Goal: Task Accomplishment & Management: Manage account settings

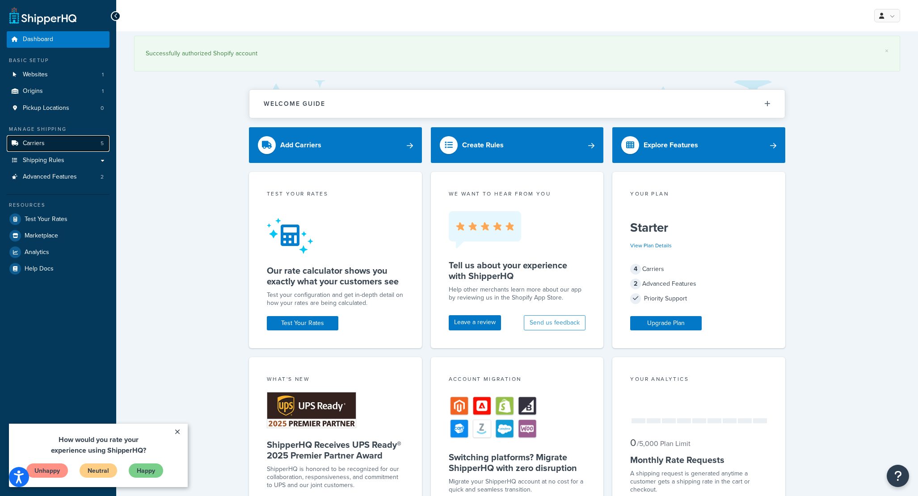
click at [59, 146] on link "Carriers 5" at bounding box center [58, 143] width 103 height 17
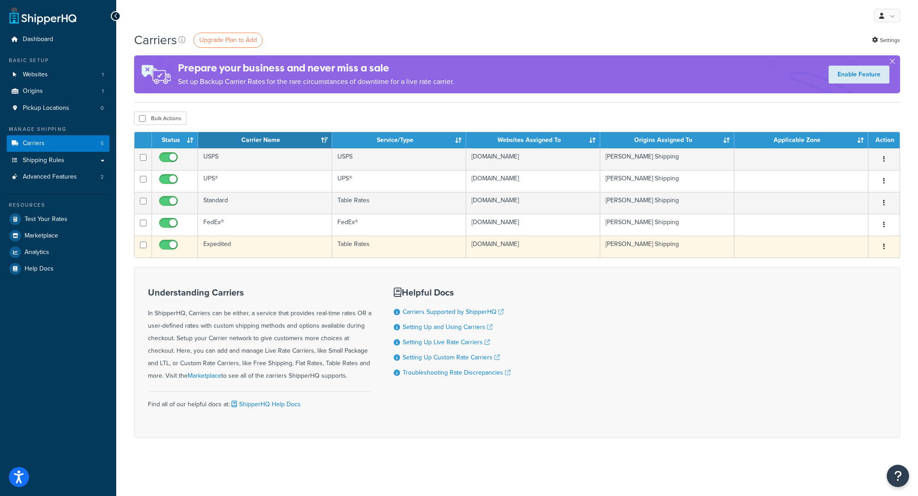
click at [226, 245] on td "Expedited" at bounding box center [265, 247] width 134 height 22
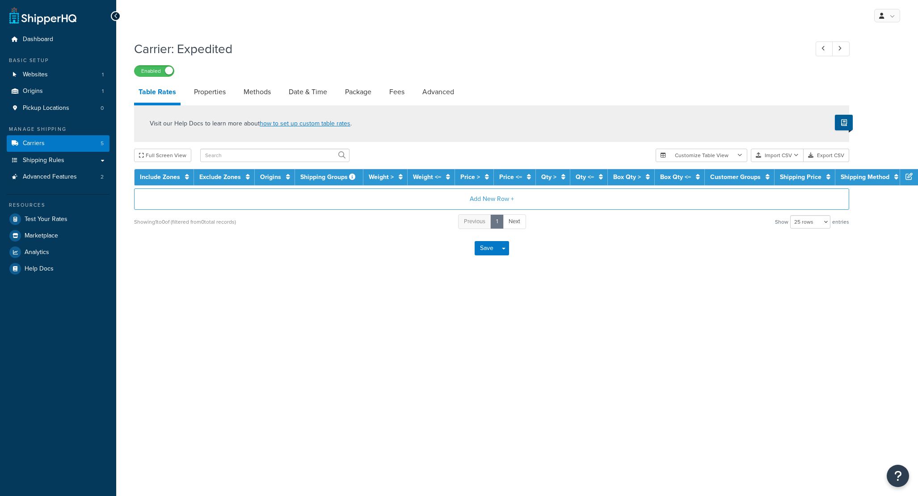
select select "25"
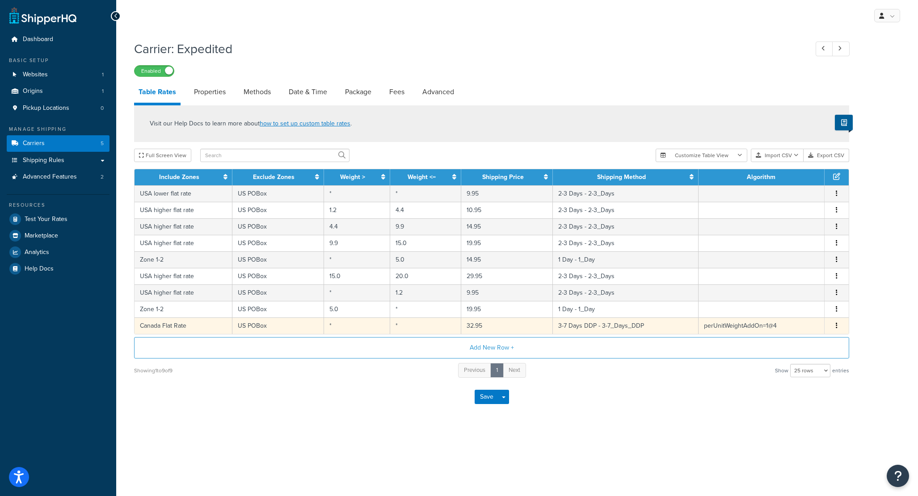
click at [178, 326] on td "Canada Flat Rate" at bounding box center [183, 326] width 98 height 17
select select "172825"
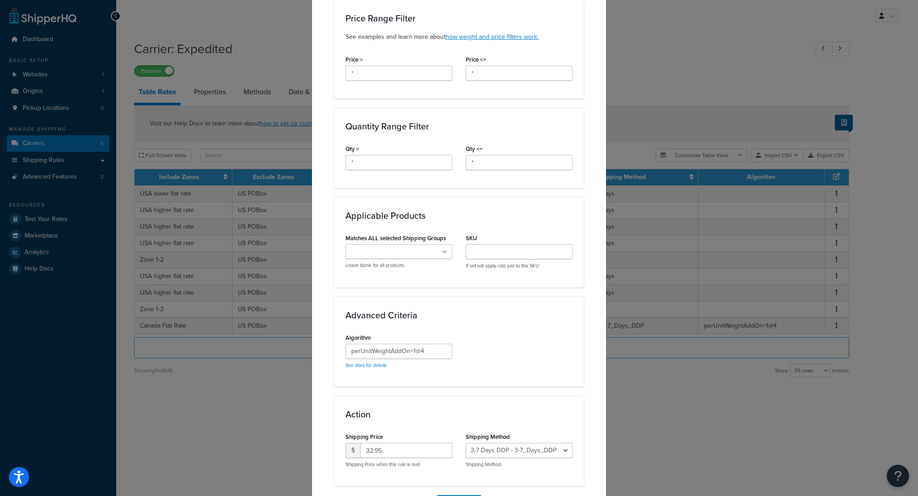
scroll to position [361, 0]
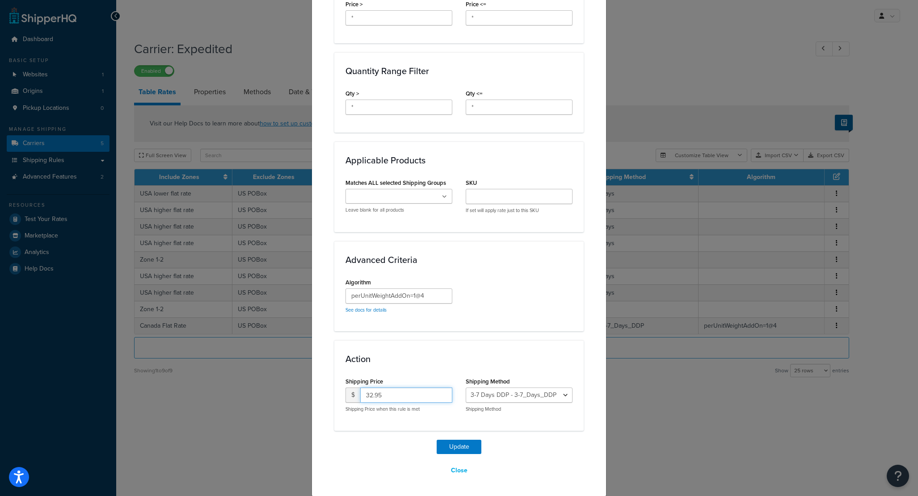
click at [370, 393] on input "32.95" at bounding box center [406, 395] width 92 height 15
type input "33.95"
click at [439, 298] on input "perUnitWeightAddOn=1@4" at bounding box center [398, 296] width 107 height 15
type input "perUnitWeightAddOn=1@3.5"
click at [477, 296] on div "Algorithm perUnitWeightAddOn=1@3.5 See docs for details" at bounding box center [459, 298] width 240 height 44
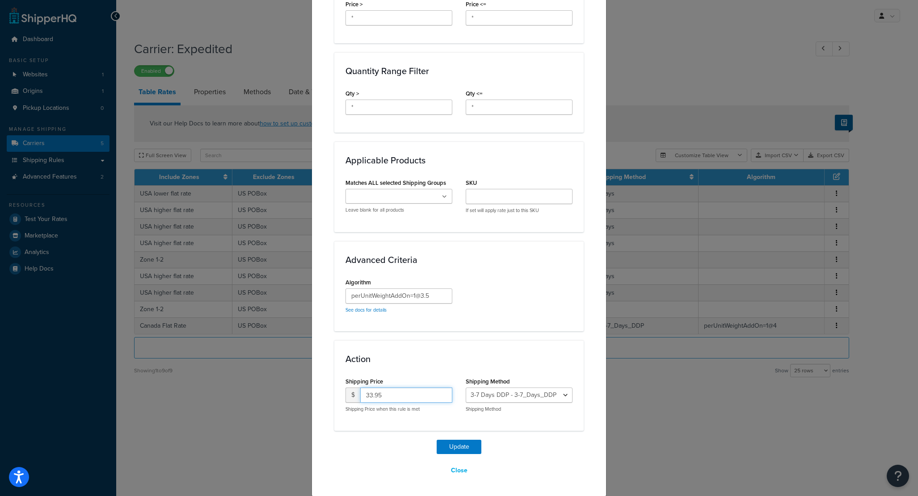
click at [373, 395] on input "33.95" at bounding box center [406, 395] width 92 height 15
type input "34.95"
click at [464, 443] on button "Update" at bounding box center [459, 447] width 45 height 14
